Goal: Register for event/course

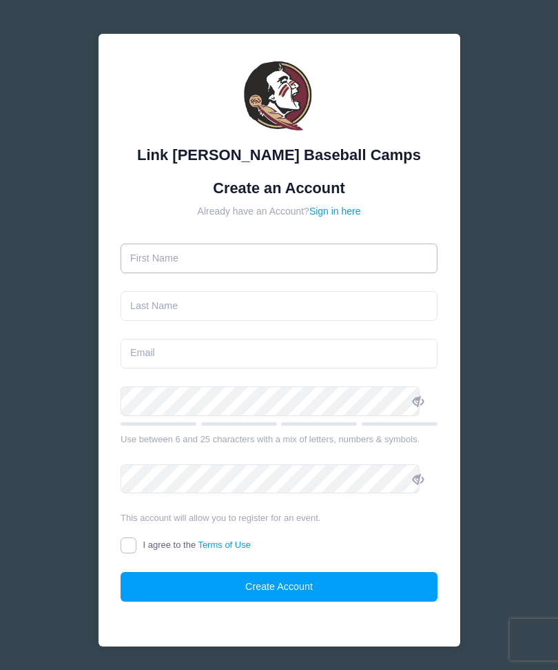
click at [205, 265] on input "text" at bounding box center [279, 258] width 317 height 30
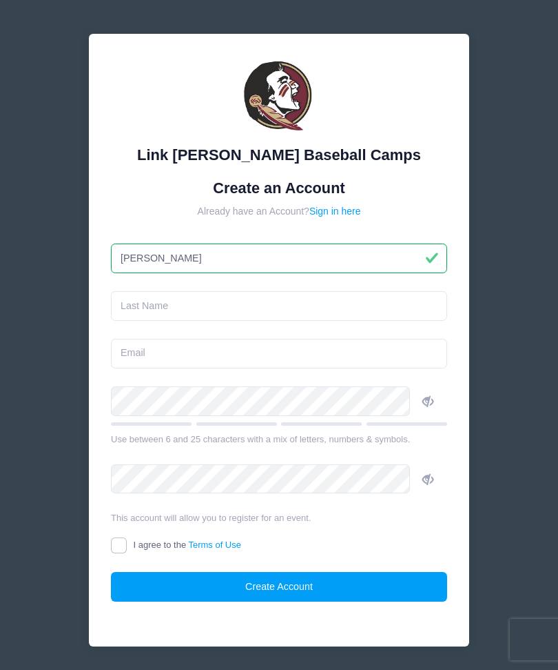
type input "[PERSON_NAME]"
click at [252, 305] on input "text" at bounding box center [279, 306] width 336 height 30
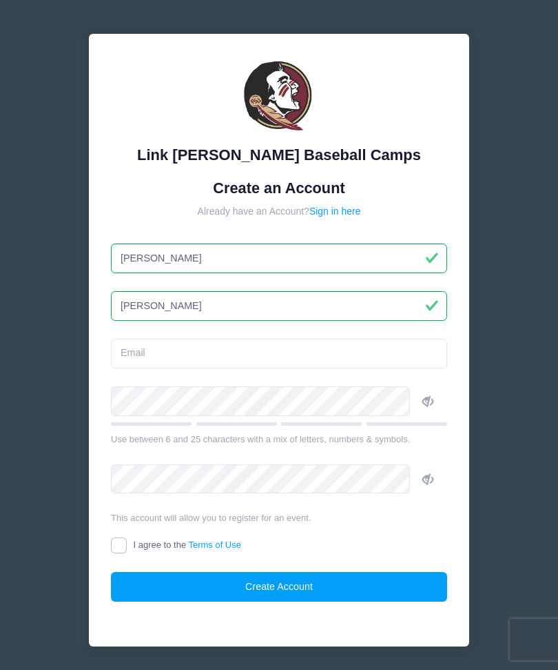
type input "[PERSON_NAME]"
click at [291, 357] on input "email" at bounding box center [279, 354] width 336 height 30
type input "[EMAIL_ADDRESS][DOMAIN_NAME]"
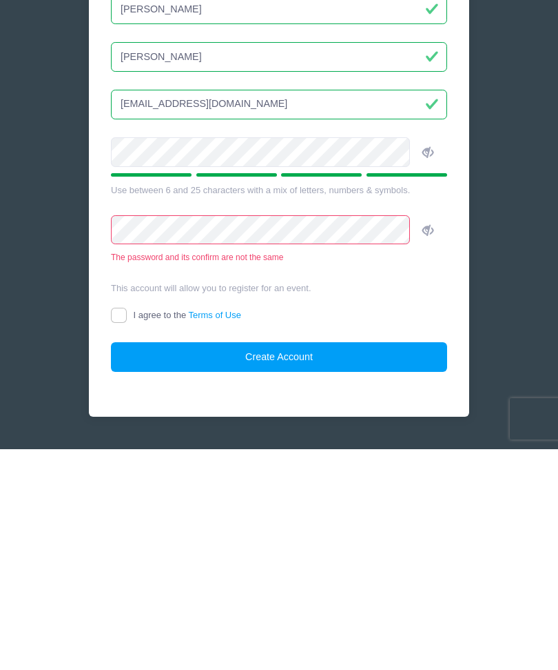
click at [127, 528] on input "I agree to the Terms of Use" at bounding box center [119, 536] width 16 height 16
checkbox input "true"
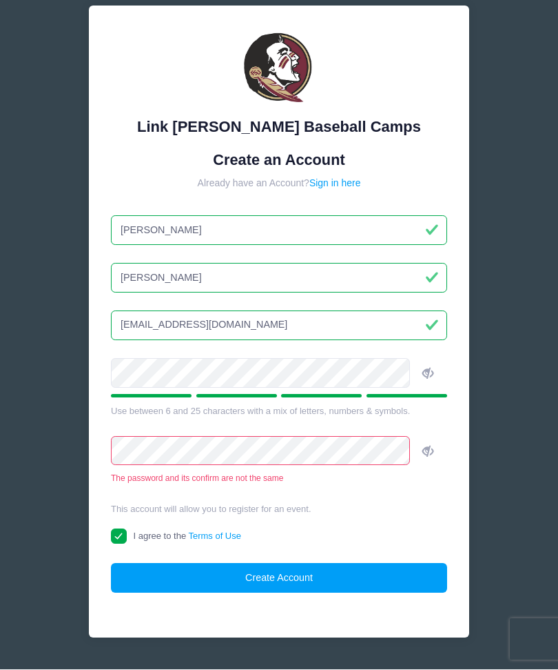
click at [317, 573] on button "Create Account" at bounding box center [279, 578] width 336 height 30
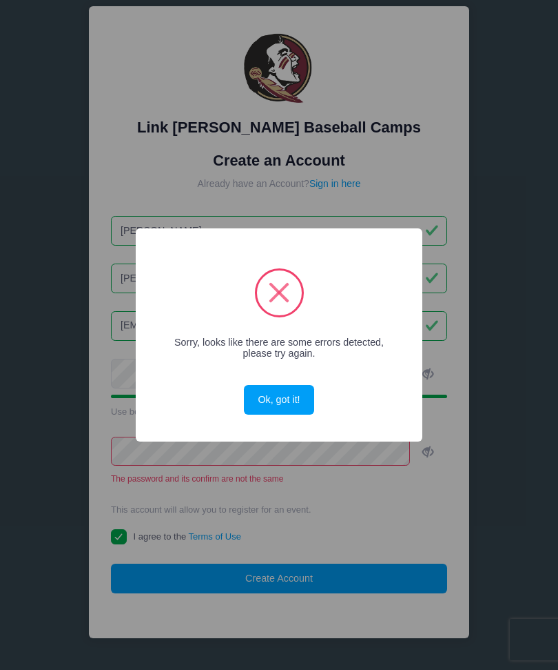
click at [292, 407] on button "Ok, got it!" at bounding box center [279, 400] width 70 height 30
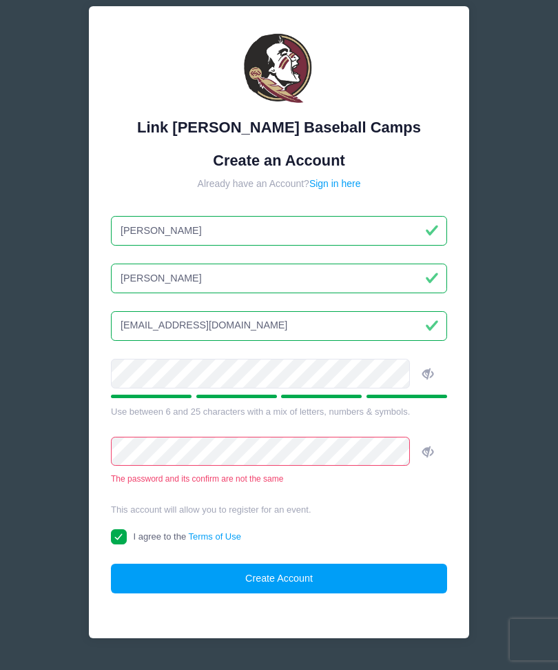
click at [423, 377] on icon at bounding box center [428, 373] width 11 height 11
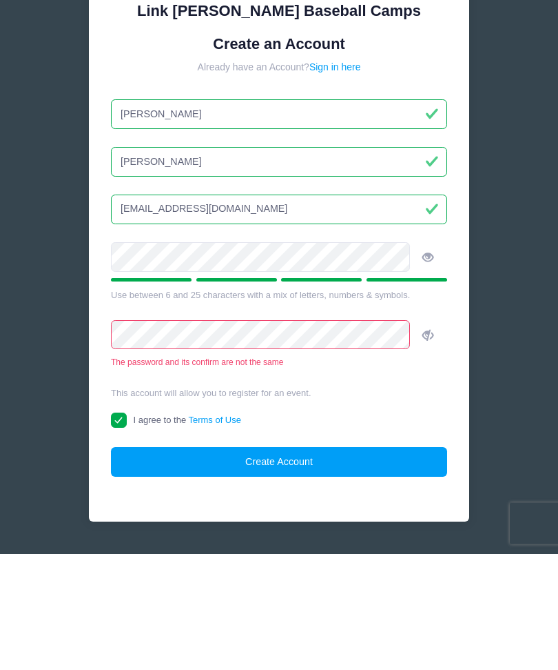
click at [423, 446] on icon at bounding box center [428, 451] width 11 height 11
click at [417, 439] on span at bounding box center [427, 450] width 23 height 23
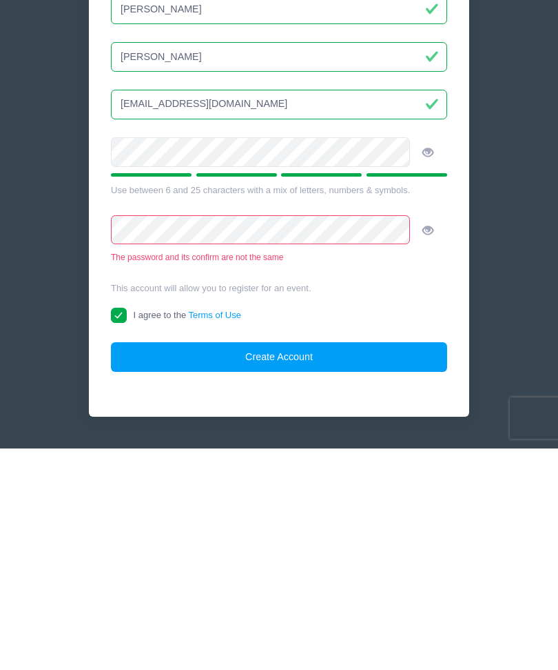
click at [343, 563] on button "Create Account" at bounding box center [279, 578] width 336 height 30
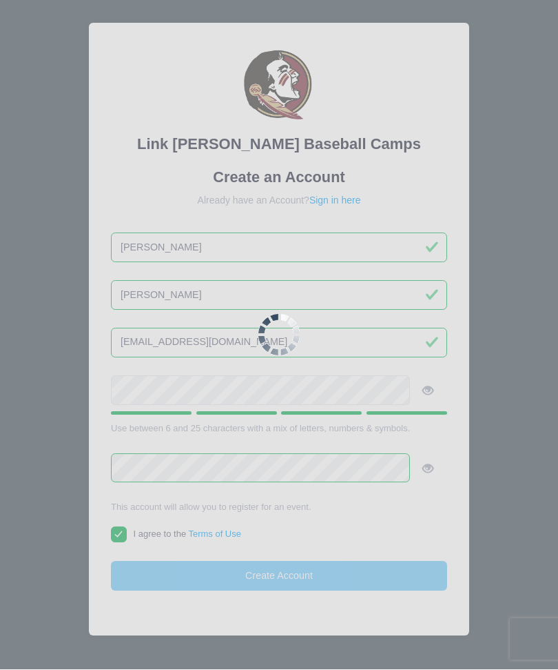
scroll to position [8, 0]
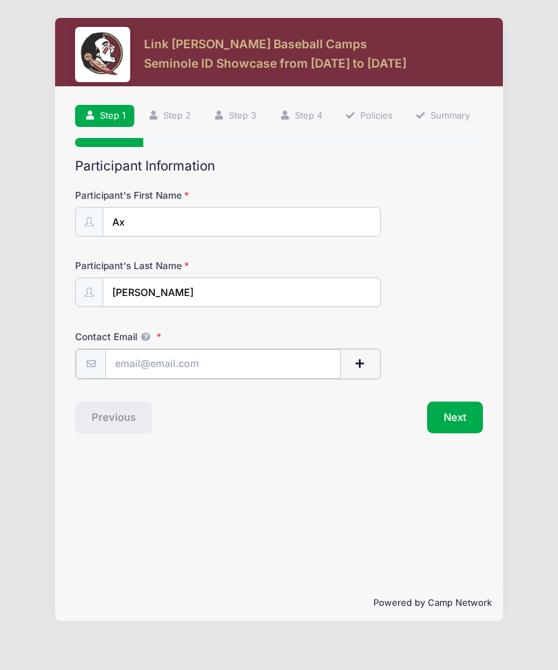
click at [199, 365] on input "Contact Email" at bounding box center [223, 364] width 236 height 30
type input "[EMAIL_ADDRESS][DOMAIN_NAME]"
click at [462, 412] on button "Next" at bounding box center [455, 416] width 56 height 32
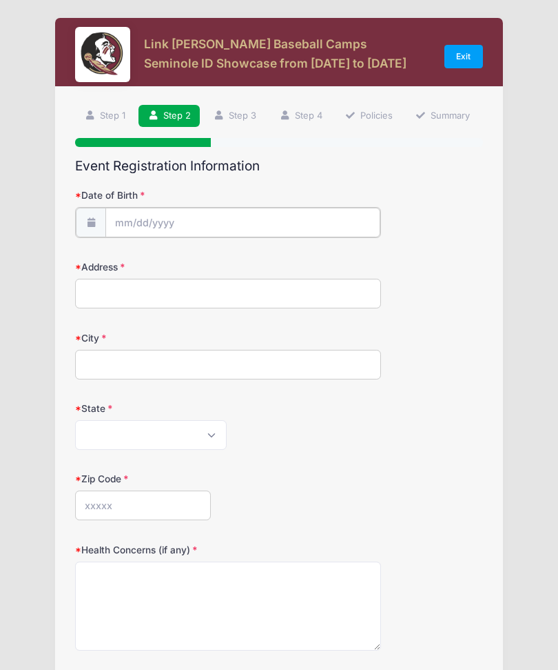
click at [181, 221] on input "Date of Birth" at bounding box center [242, 223] width 274 height 30
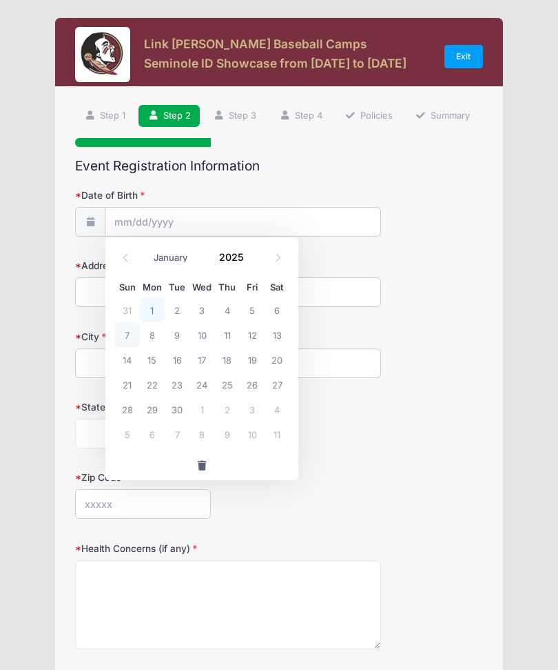
click at [150, 310] on span "1" at bounding box center [152, 309] width 25 height 25
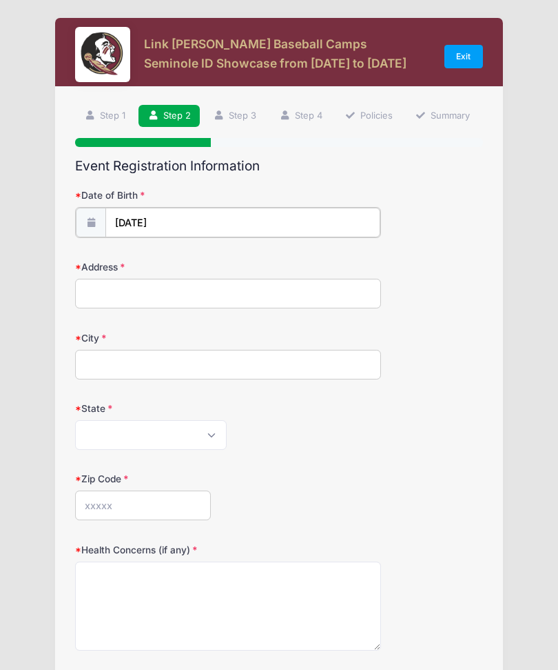
click at [181, 225] on input "09/01/2025" at bounding box center [242, 223] width 274 height 30
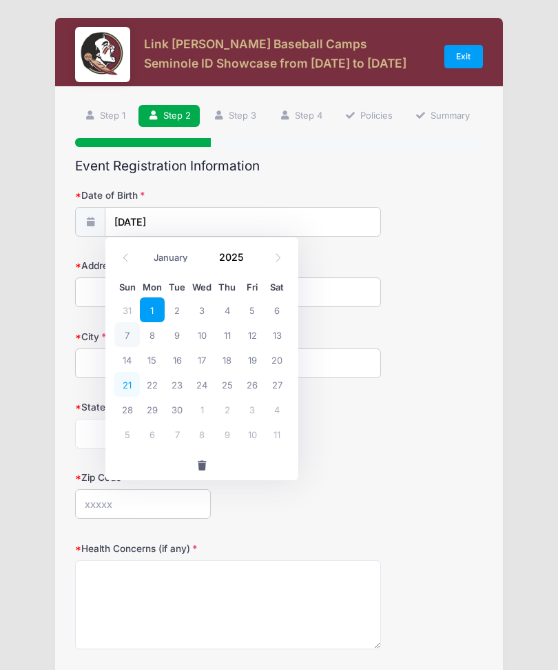
click at [135, 379] on span "21" at bounding box center [126, 384] width 25 height 25
type input "09/21/2025"
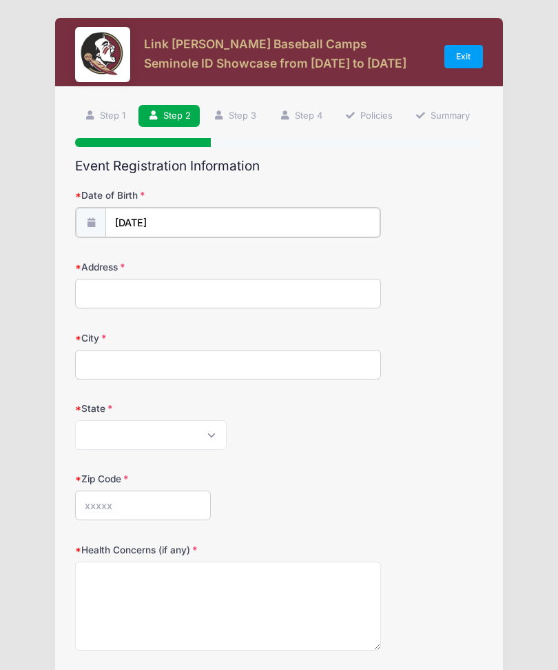
click at [189, 230] on input "09/21/2025" at bounding box center [242, 223] width 274 height 30
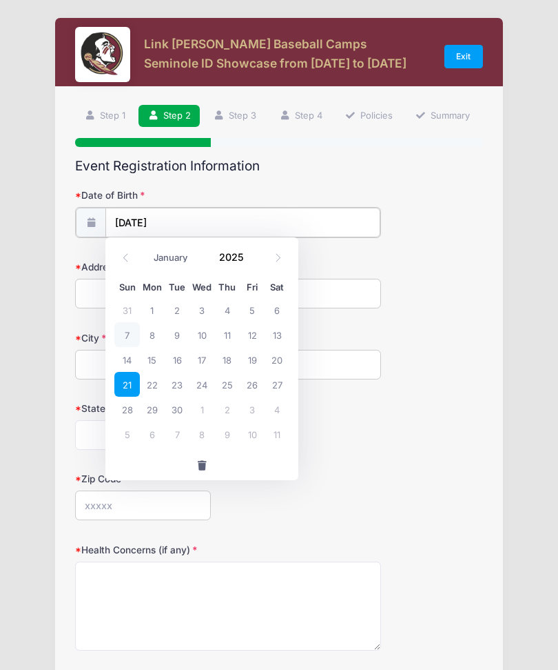
click at [199, 217] on input "09/21/2025" at bounding box center [242, 223] width 274 height 30
click at [198, 217] on input "09/21/2025" at bounding box center [242, 223] width 274 height 30
click at [128, 263] on span at bounding box center [125, 257] width 23 height 23
click at [119, 256] on span at bounding box center [125, 257] width 23 height 23
click at [118, 259] on span at bounding box center [125, 257] width 23 height 23
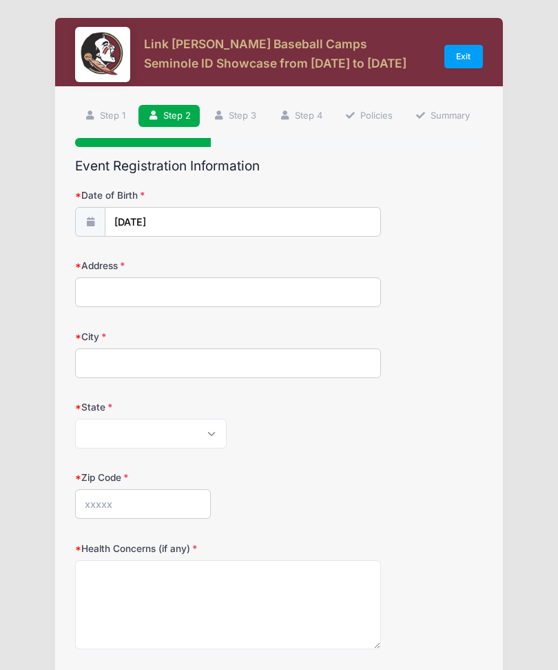
click at [92, 218] on icon at bounding box center [90, 221] width 11 height 9
click at [188, 214] on input "09/21/2025" at bounding box center [242, 223] width 274 height 30
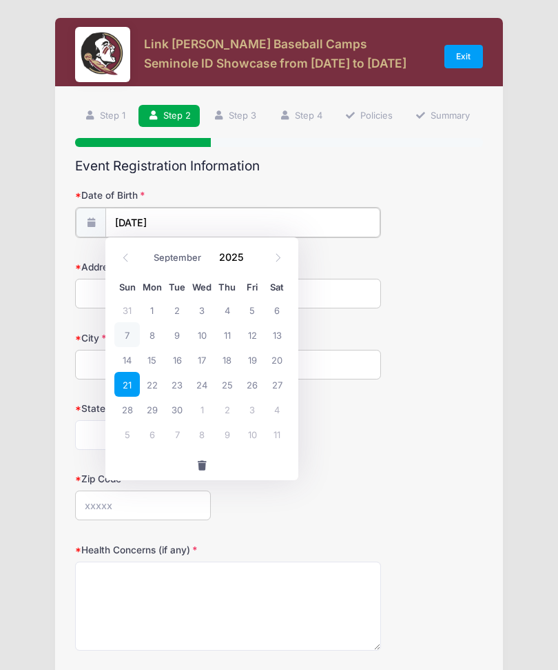
click at [133, 221] on input "09/21/2025" at bounding box center [242, 223] width 274 height 30
click at [127, 254] on icon at bounding box center [125, 257] width 9 height 9
click at [130, 258] on icon at bounding box center [125, 257] width 9 height 9
click at [125, 259] on icon at bounding box center [125, 257] width 9 height 9
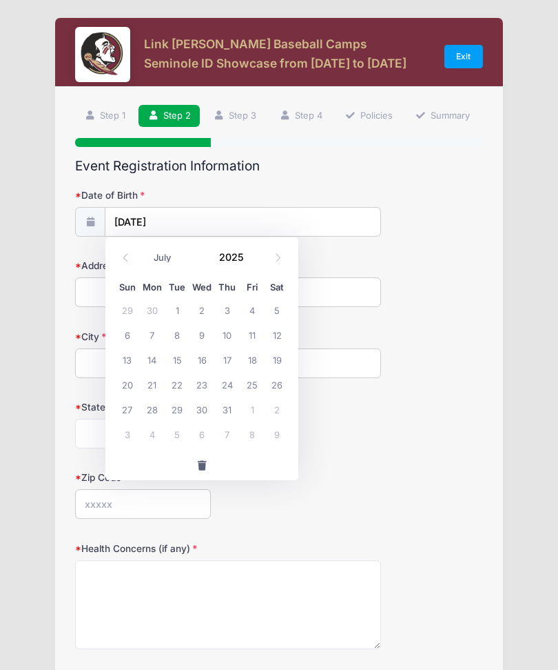
select select "5"
click at [233, 255] on input "2025" at bounding box center [234, 256] width 45 height 21
type input "2013"
click at [165, 257] on select "January February March April May June July August September October November De…" at bounding box center [177, 257] width 61 height 18
select select "0"
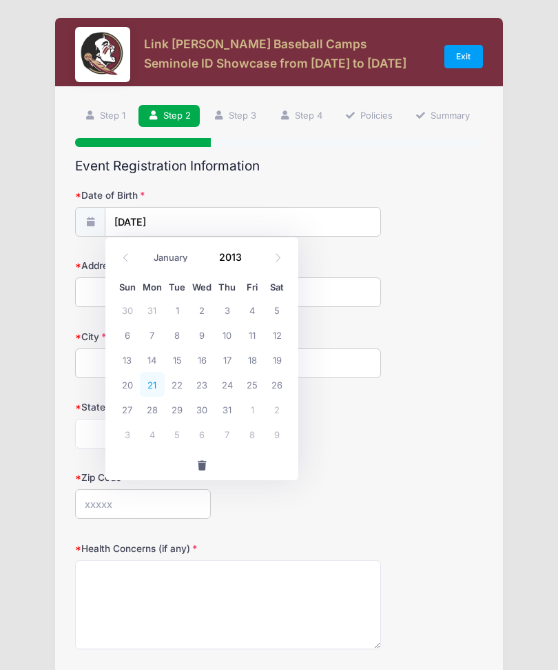
click at [156, 379] on span "21" at bounding box center [152, 384] width 25 height 25
type input "[DATE]"
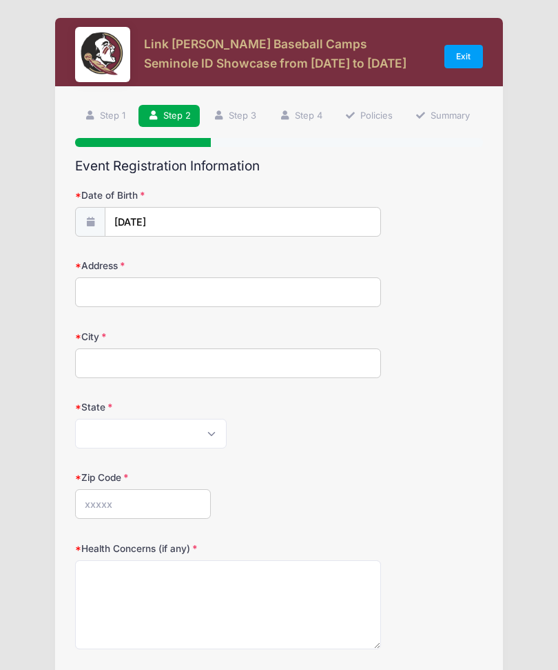
click at [195, 295] on input "Address" at bounding box center [228, 292] width 306 height 30
type input "[STREET_ADDRESS]"
click at [241, 363] on input "City" at bounding box center [228, 363] width 306 height 30
type input "[GEOGRAPHIC_DATA]"
click at [212, 444] on select "Alabama Alaska American Samoa Arizona Arkansas Armed Forces Africa Armed Forces…" at bounding box center [151, 434] width 152 height 30
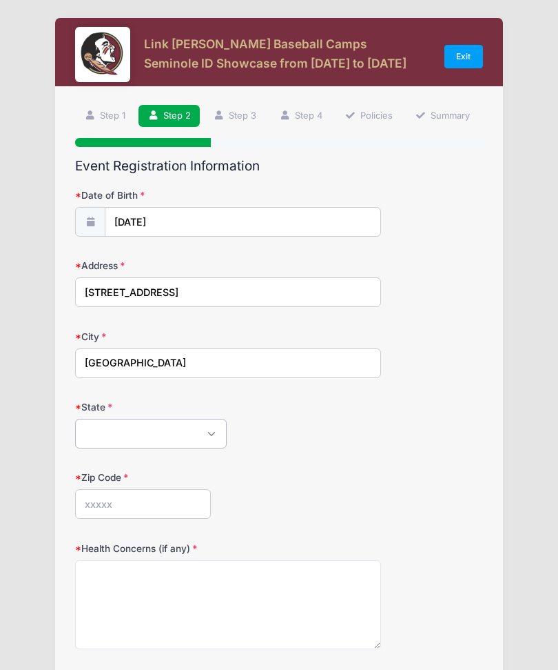
scroll to position [207, 0]
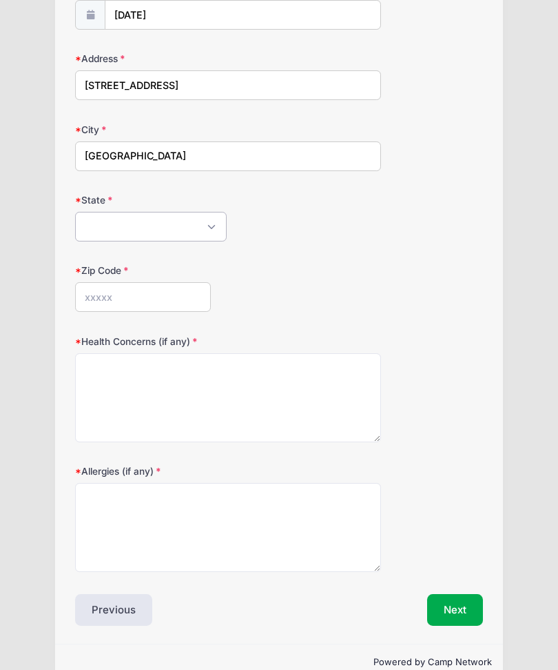
select select "FL"
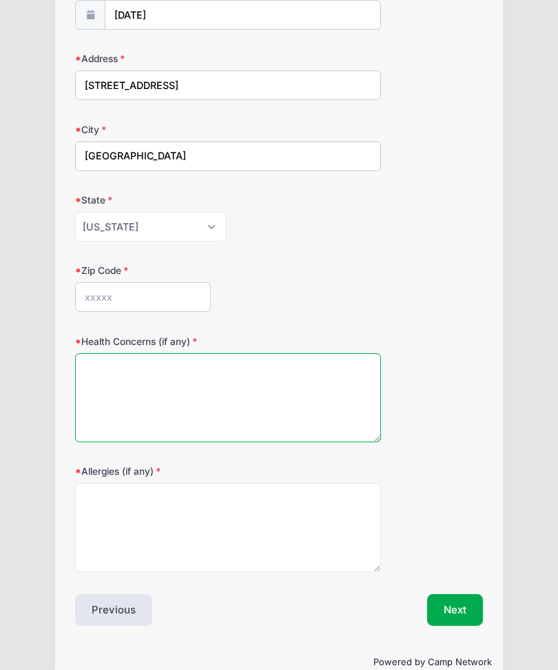
click at [157, 367] on textarea "Health Concerns (if any)" at bounding box center [228, 397] width 306 height 89
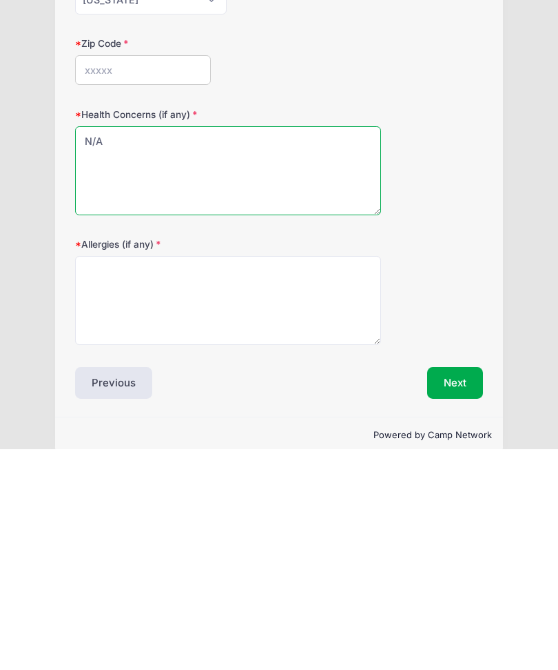
scroll to position [215, 0]
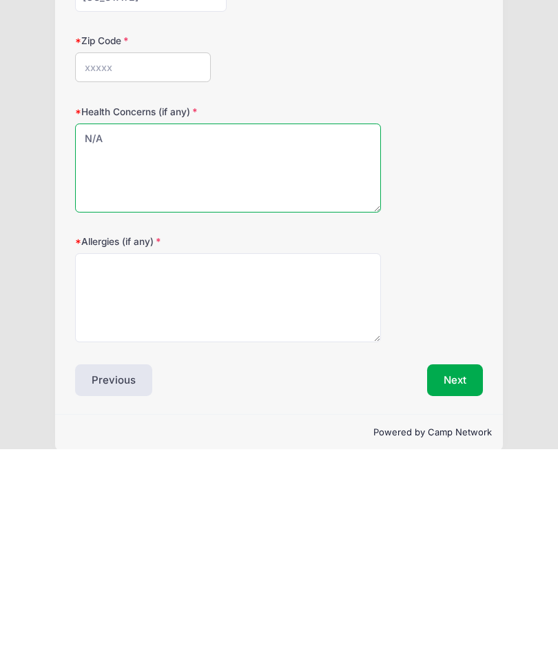
type textarea "N/A"
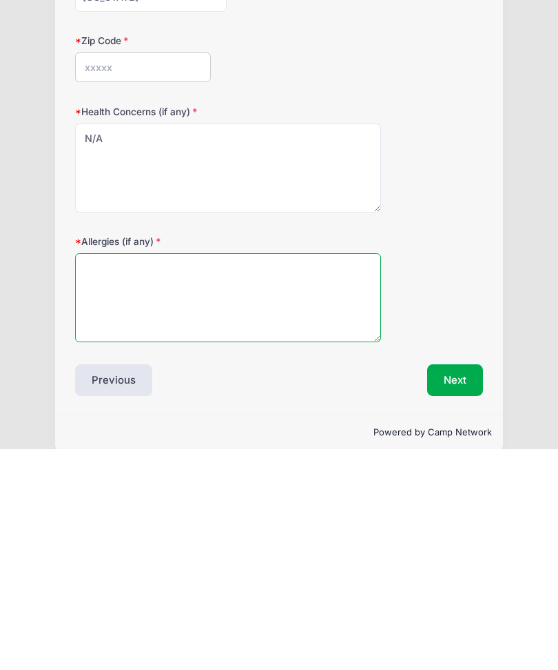
click at [161, 474] on textarea "Allergies (if any)" at bounding box center [228, 518] width 306 height 89
type textarea "N/A"
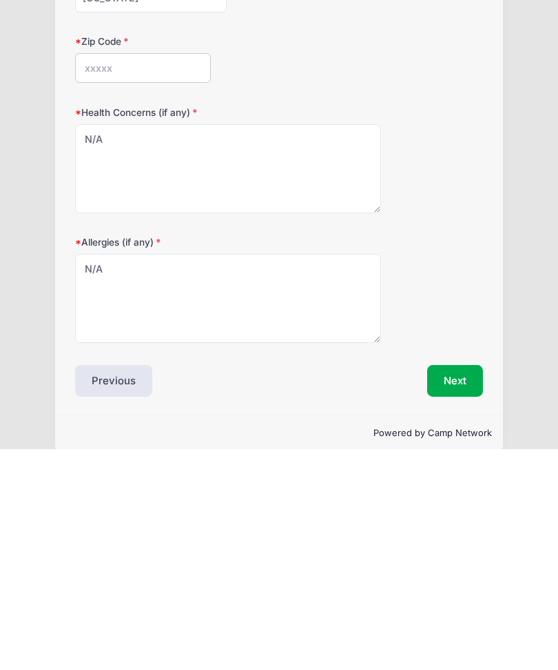
click at [465, 585] on button "Next" at bounding box center [455, 601] width 56 height 32
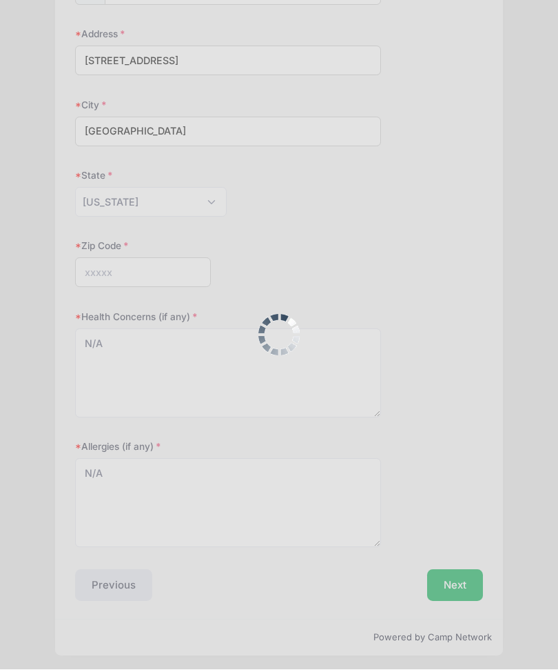
scroll to position [248, 0]
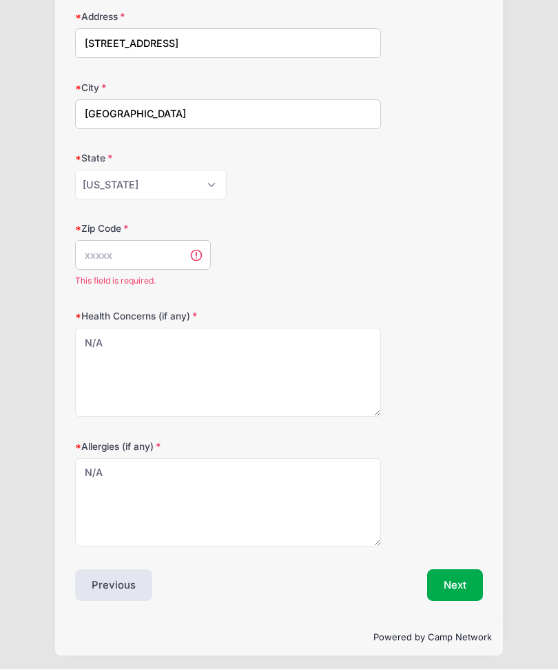
click at [128, 252] on input "Zip Code" at bounding box center [143, 256] width 136 height 30
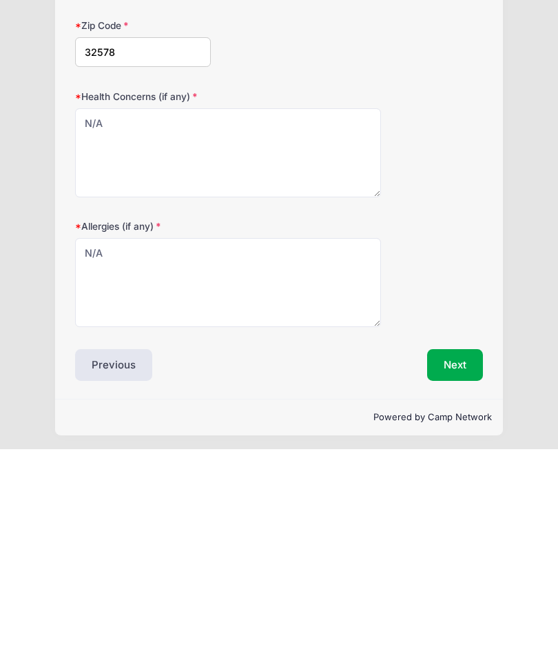
type input "32578"
click at [456, 570] on button "Next" at bounding box center [455, 586] width 56 height 32
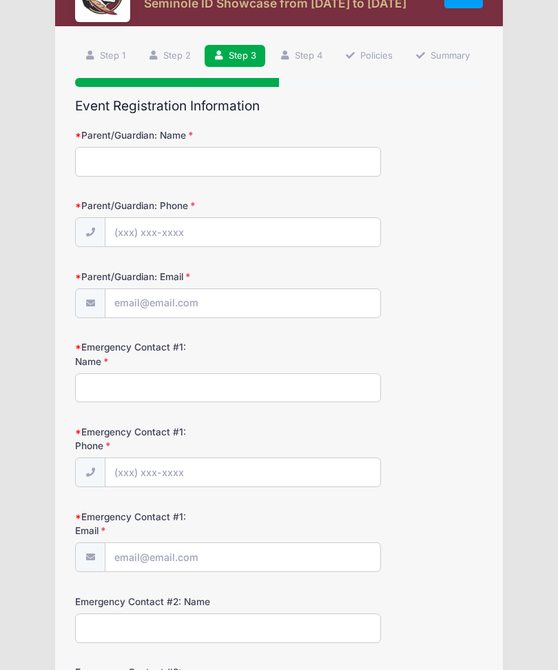
scroll to position [0, 0]
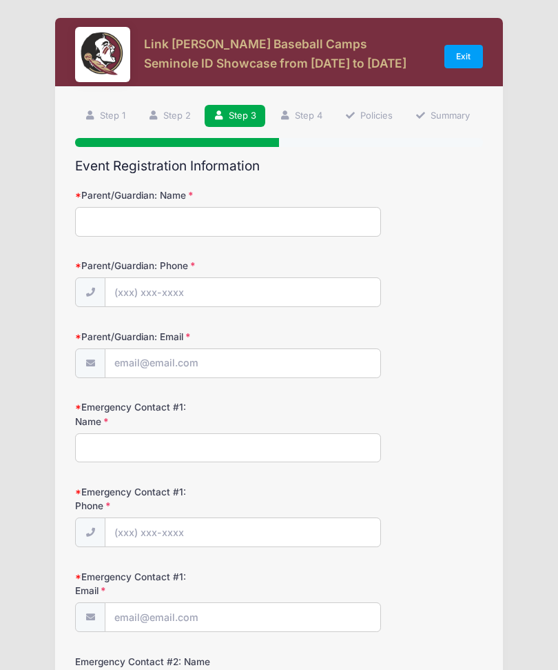
click at [170, 220] on input "Parent/Guardian: Name" at bounding box center [228, 222] width 306 height 30
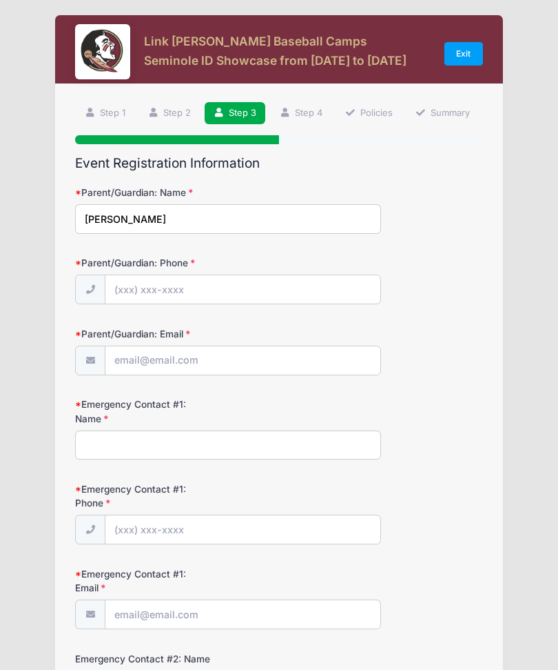
type input "[PERSON_NAME]"
click at [243, 292] on input "Parent/Guardian: Phone" at bounding box center [242, 290] width 274 height 30
type input "[PHONE_NUMBER]"
click at [228, 370] on input "Parent/Guardian: Email" at bounding box center [242, 361] width 274 height 30
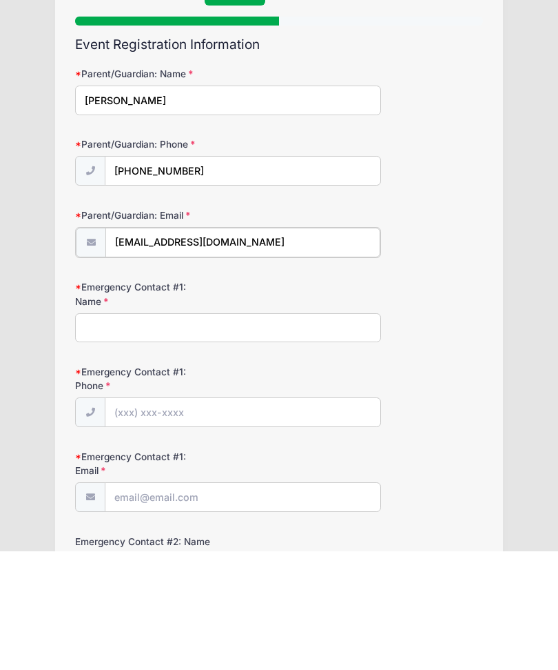
type input "[EMAIL_ADDRESS][DOMAIN_NAME]"
click at [228, 430] on input "Emergency Contact #1: Name" at bounding box center [228, 445] width 306 height 30
type input "[PERSON_NAME]"
click at [224, 515] on input "Emergency Contact #1: Phone" at bounding box center [242, 530] width 274 height 30
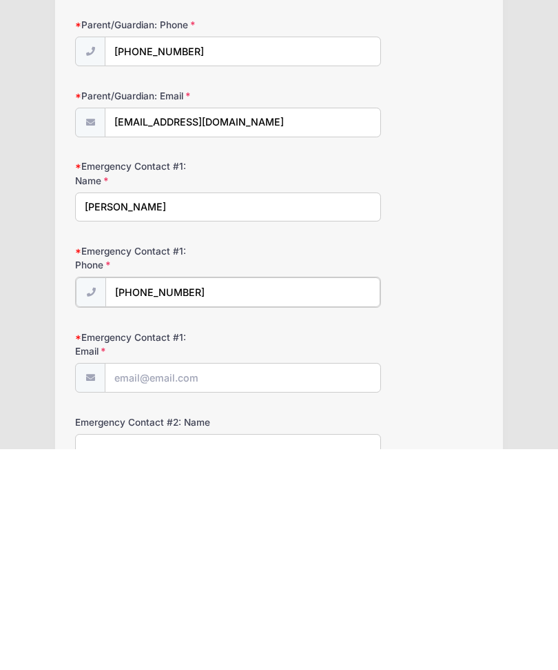
scroll to position [26, 0]
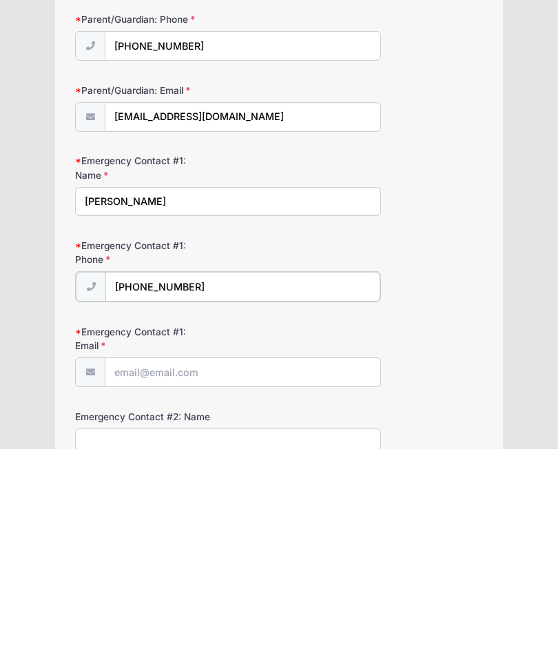
type input "[PHONE_NUMBER]"
click at [211, 577] on input "Emergency Contact #1: Email" at bounding box center [242, 592] width 274 height 30
type input "[EMAIL_ADDRESS][DOMAIN_NAME]"
click at [230, 647] on input "Emergency Contact #2: Name" at bounding box center [228, 662] width 306 height 30
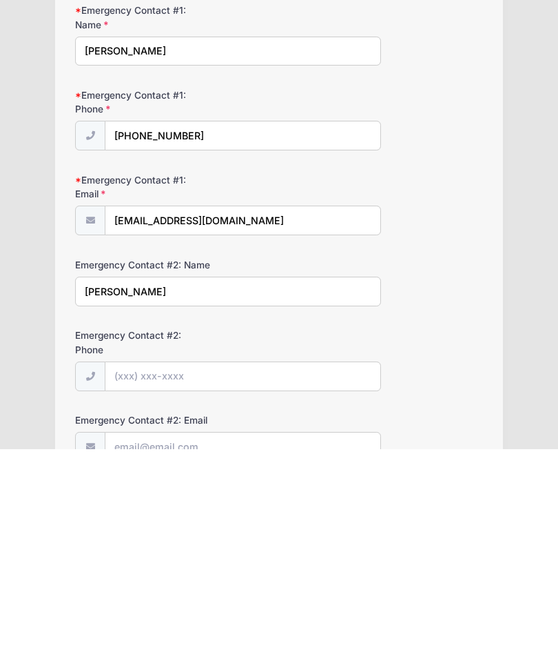
scroll to position [188, 0]
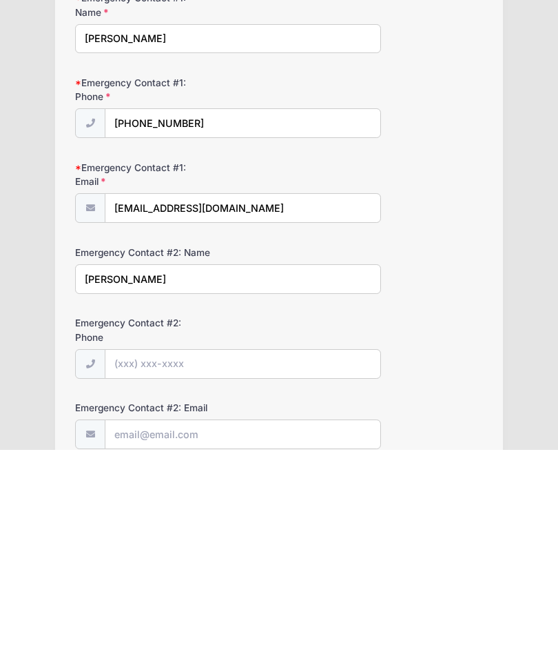
type input "[PERSON_NAME]"
click at [221, 570] on input "Emergency Contact #2: Phone" at bounding box center [242, 585] width 274 height 30
type input "[PHONE_NUMBER]"
click at [228, 641] on input "Emergency Contact #2: Email" at bounding box center [242, 656] width 274 height 30
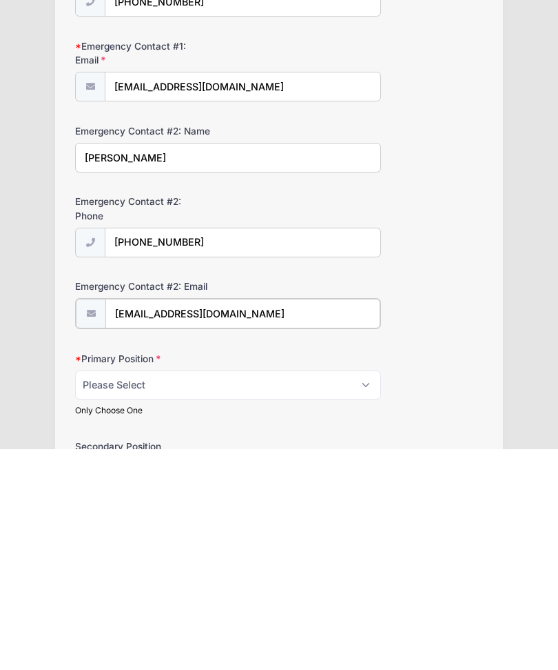
scroll to position [310, 0]
type input "[EMAIL_ADDRESS][DOMAIN_NAME]"
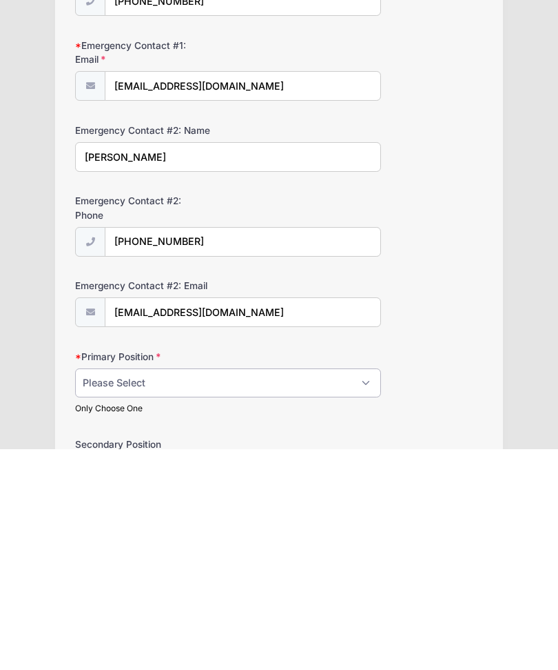
click at [358, 589] on select "Please Select RHP LHP C 1B 2B 3B SS OF" at bounding box center [228, 604] width 306 height 30
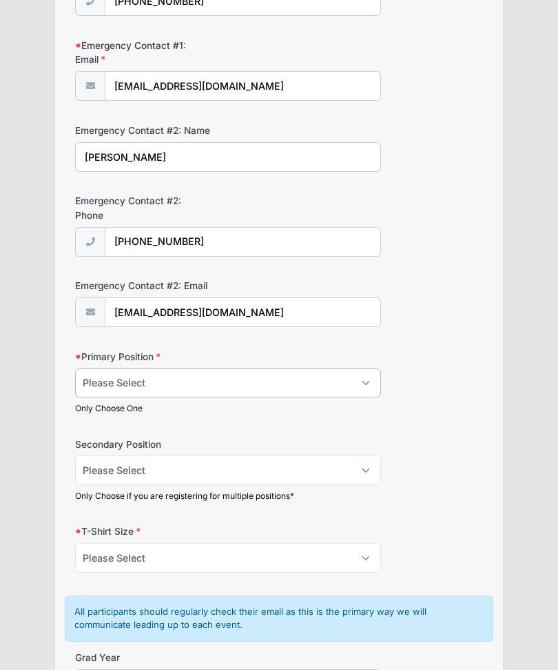
select select "2B"
click at [364, 375] on select "Please Select RHP LHP C 1B 2B 3B SS OF" at bounding box center [228, 383] width 306 height 30
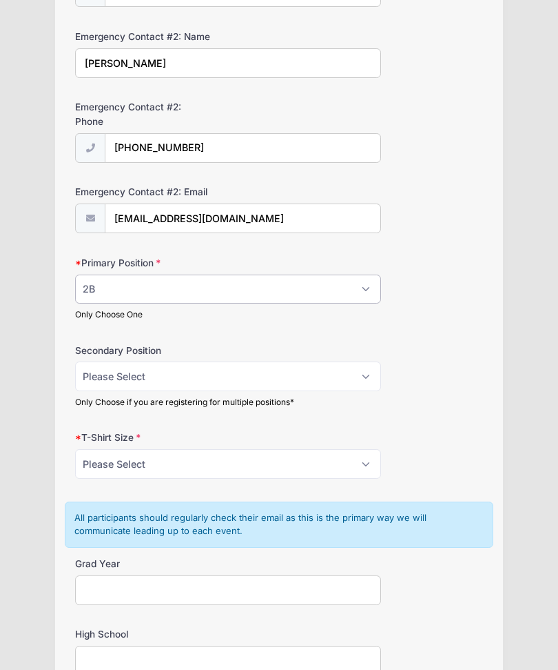
scroll to position [626, 0]
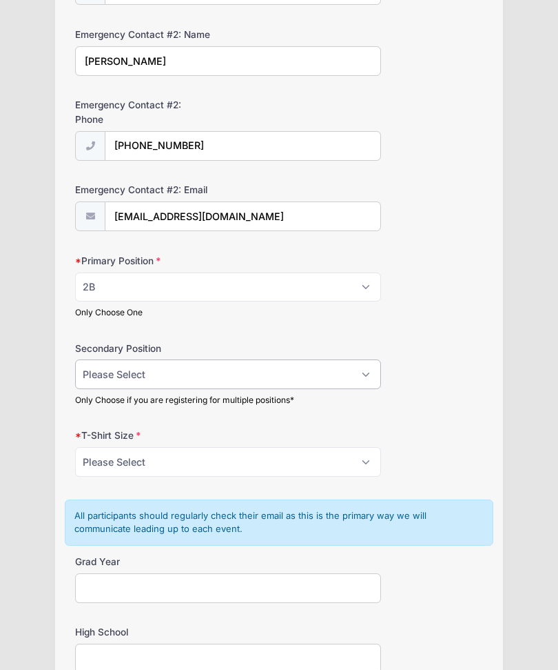
click at [367, 373] on select "Please Select RHP LHP C 1B 2B 3B SS OF" at bounding box center [228, 375] width 306 height 30
select select "OF"
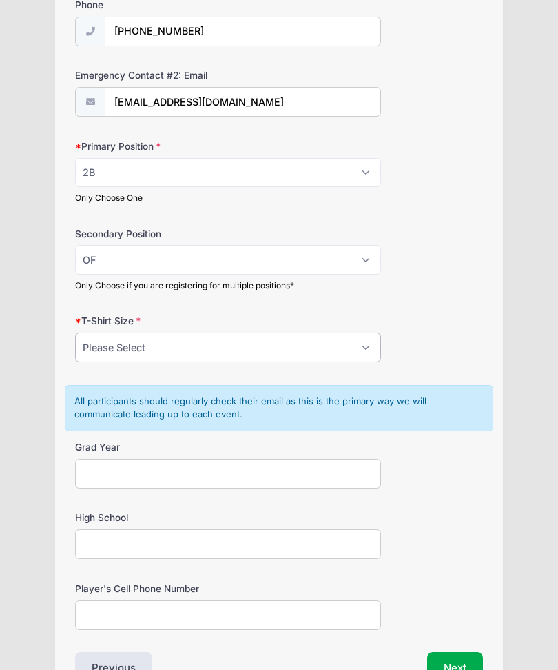
click at [361, 343] on select "Please Select YS YM YL YXL S M L XL XXL" at bounding box center [228, 348] width 306 height 30
select select "YL"
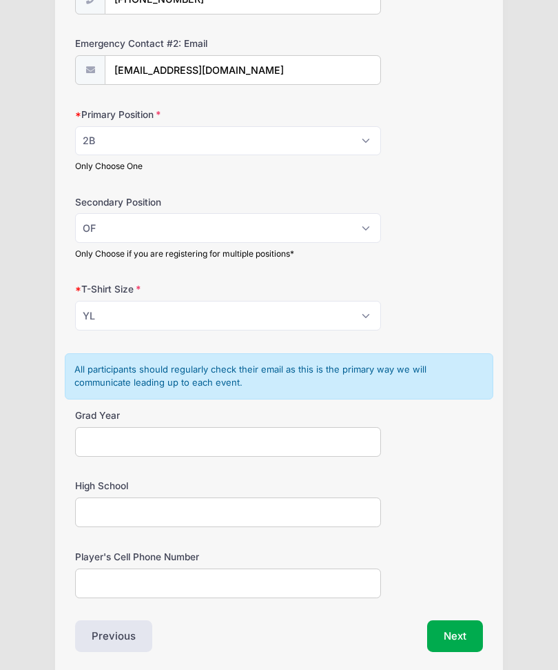
click at [167, 436] on input "Grad Year" at bounding box center [228, 442] width 306 height 30
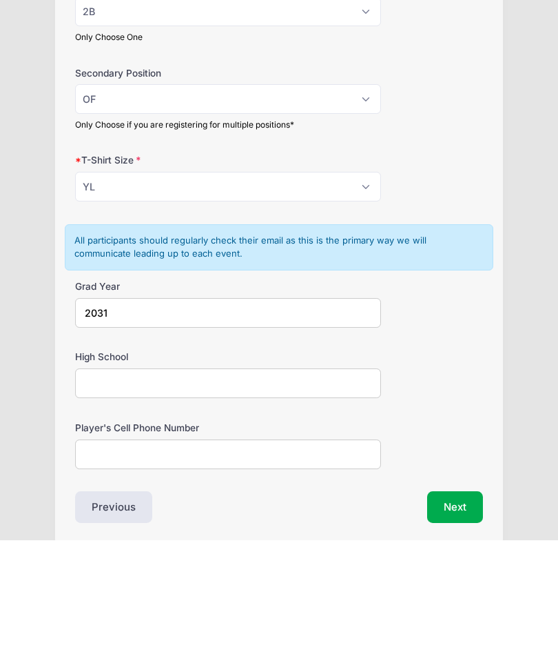
type input "2031"
click at [196, 498] on input "High School" at bounding box center [228, 513] width 306 height 30
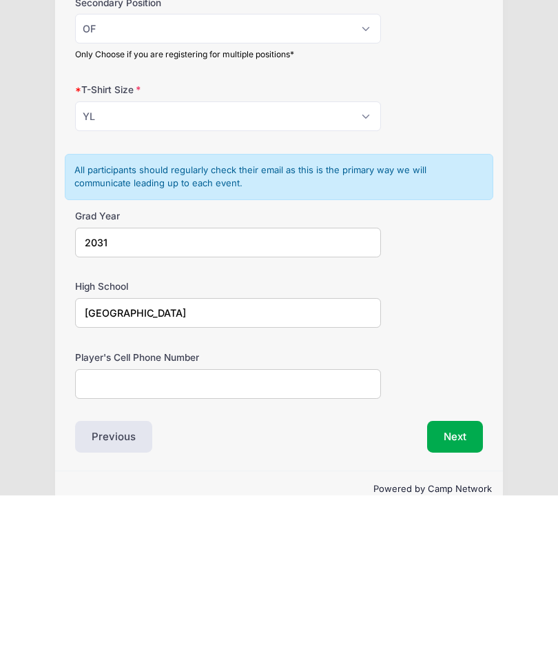
scroll to position [818, 0]
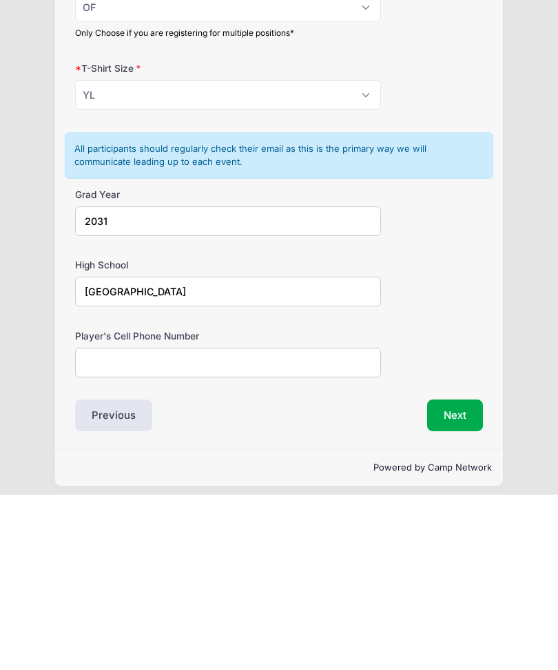
type input "[GEOGRAPHIC_DATA]"
click at [168, 523] on input "Player's Cell Phone Number" at bounding box center [228, 538] width 306 height 30
type input "[PHONE_NUMBER]"
click at [458, 574] on button "Next" at bounding box center [455, 590] width 56 height 32
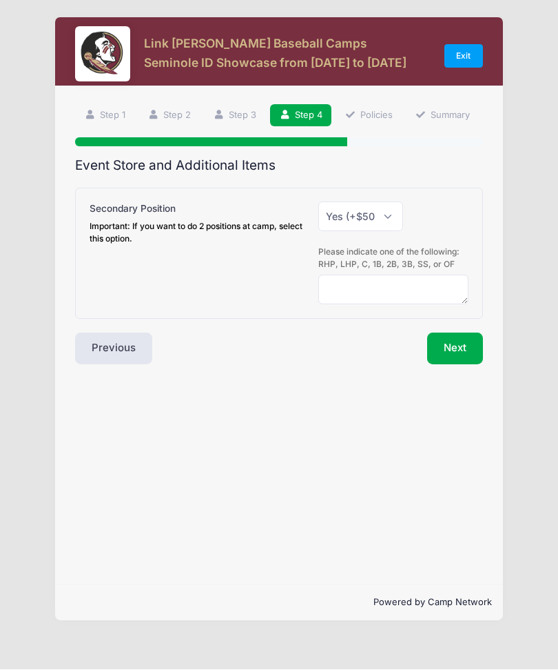
scroll to position [0, 0]
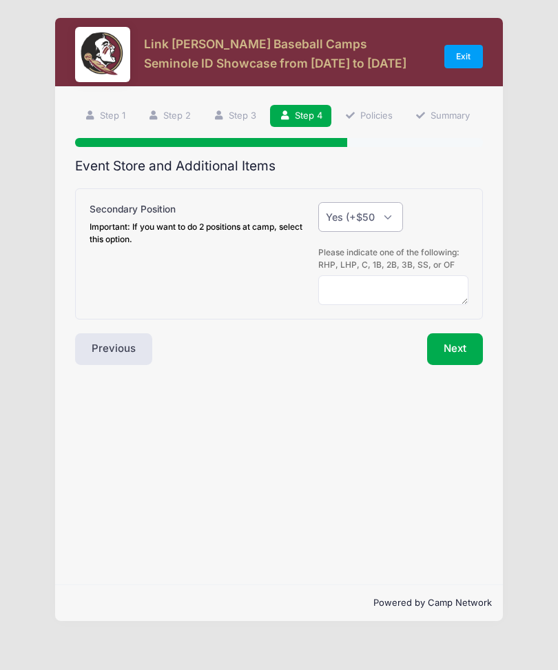
click at [385, 221] on select "Please Select Yes (+$50.00) No" at bounding box center [361, 217] width 85 height 30
click at [415, 291] on textarea at bounding box center [394, 290] width 150 height 30
type textarea "OF"
click at [451, 334] on button "Next" at bounding box center [455, 349] width 56 height 32
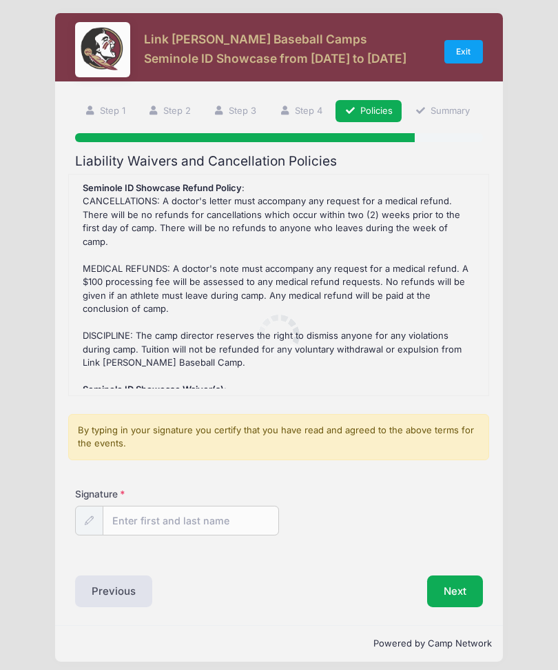
scroll to position [0, 0]
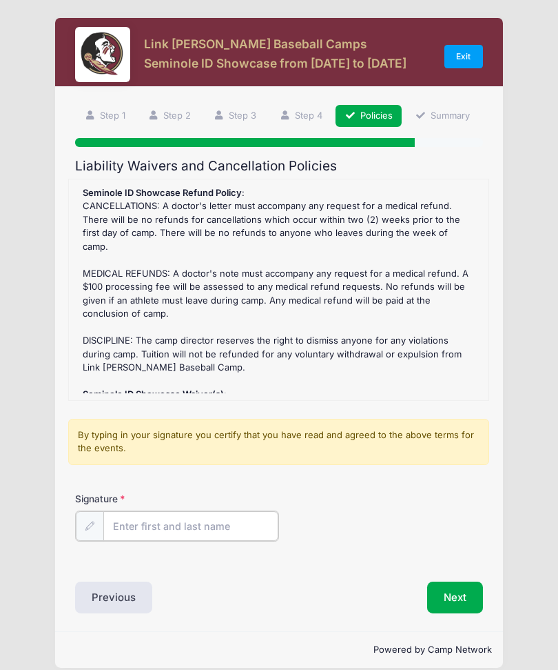
click at [187, 532] on input "Signature" at bounding box center [190, 526] width 175 height 30
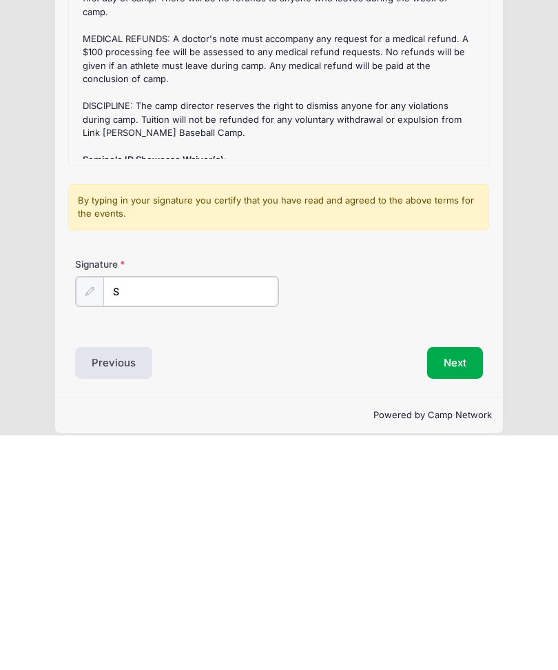
scroll to position [13, 0]
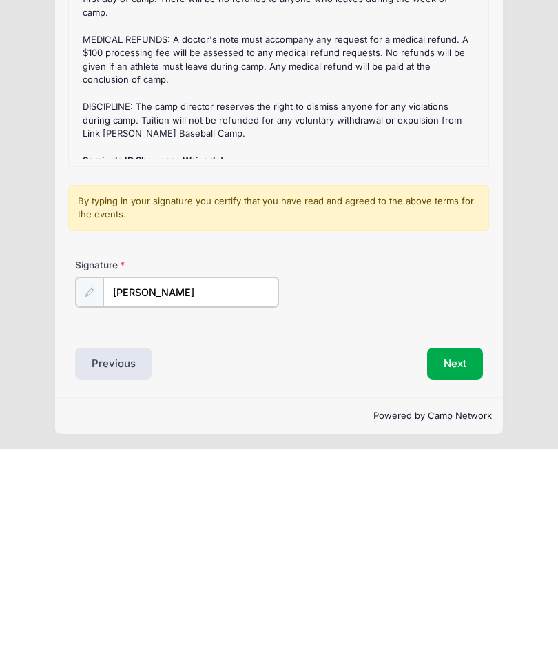
type input "[PERSON_NAME]"
click at [455, 567] on button "Next" at bounding box center [455, 583] width 56 height 32
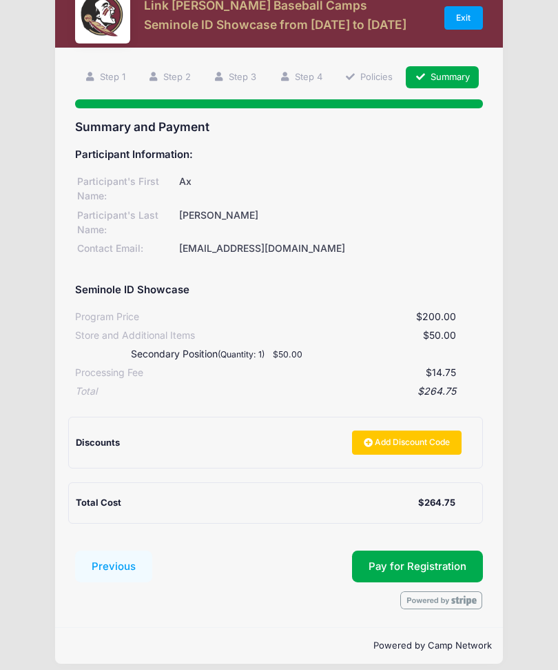
scroll to position [40, 0]
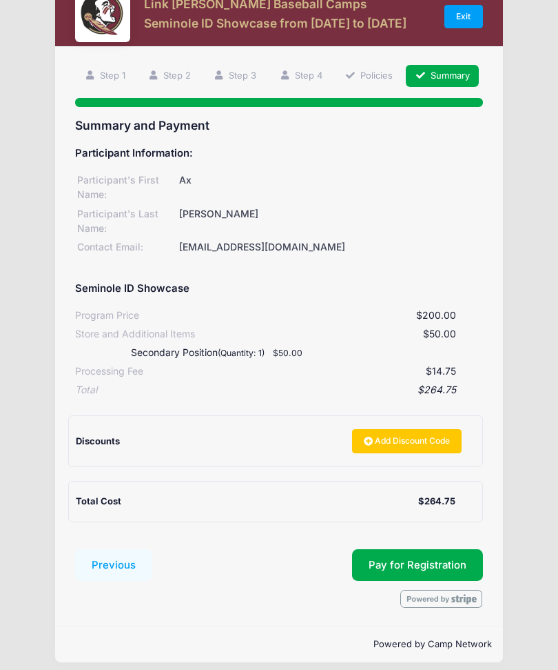
click at [439, 559] on button "Pay for Registration" at bounding box center [417, 565] width 131 height 32
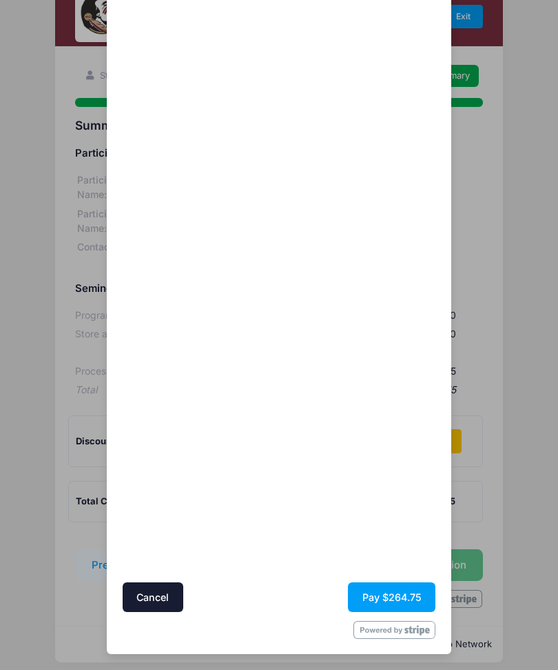
scroll to position [100, 0]
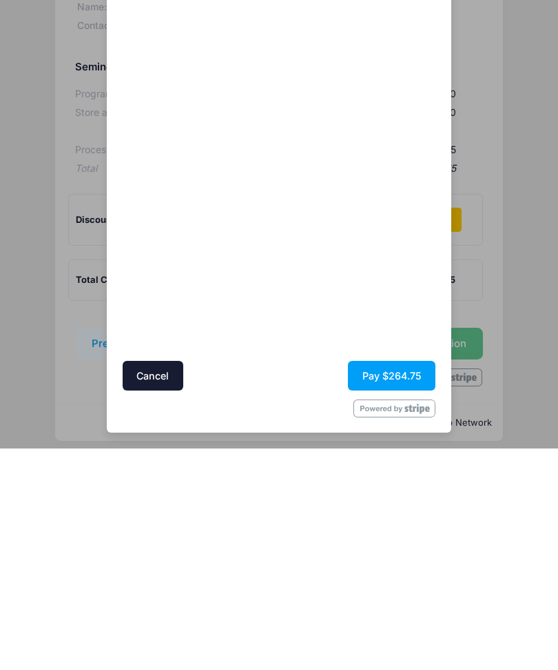
click at [397, 582] on button "Pay $264.75" at bounding box center [392, 597] width 88 height 30
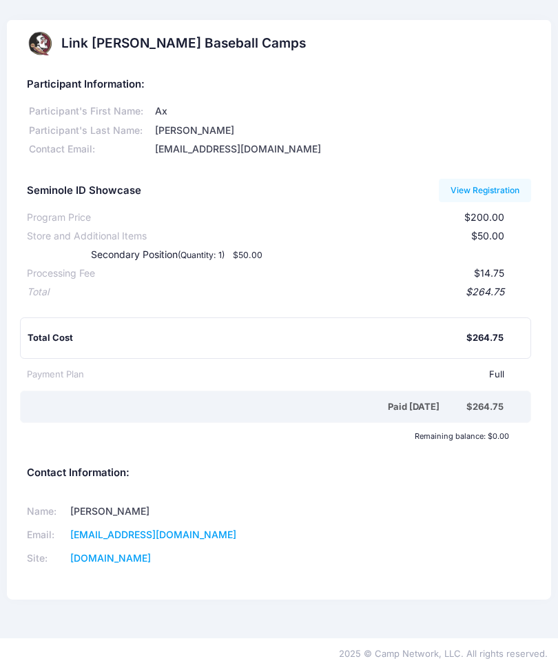
click at [493, 194] on link "View Registration" at bounding box center [485, 190] width 93 height 23
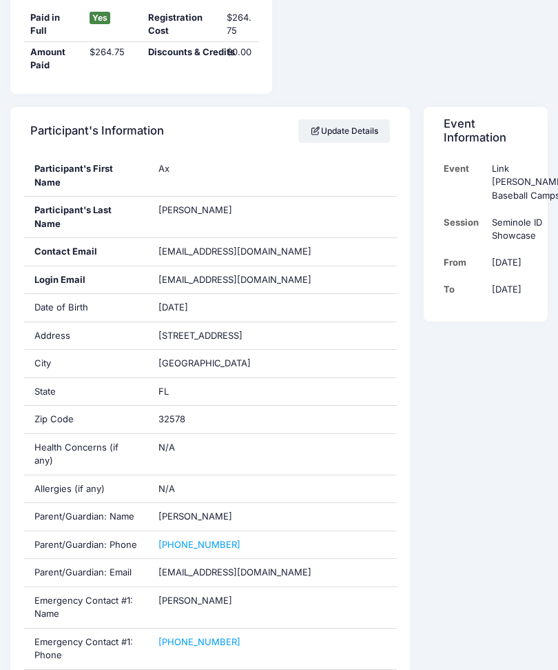
scroll to position [276, 0]
